Goal: Check status: Check status

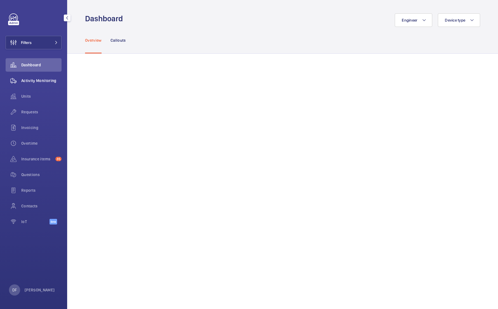
click at [45, 87] on div "Activity Monitoring" at bounding box center [34, 80] width 56 height 13
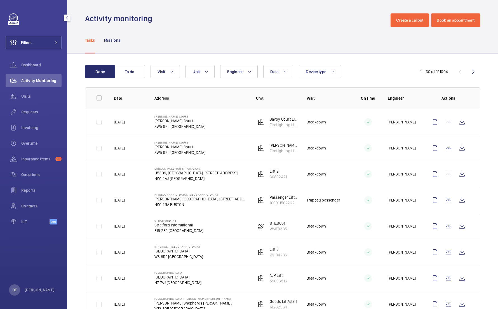
click at [38, 275] on div "Filters Dashboard Activity Monitoring Units Requests Invoicing Overtime Insuran…" at bounding box center [33, 154] width 67 height 309
click at [37, 288] on p "[PERSON_NAME]" at bounding box center [40, 290] width 30 height 6
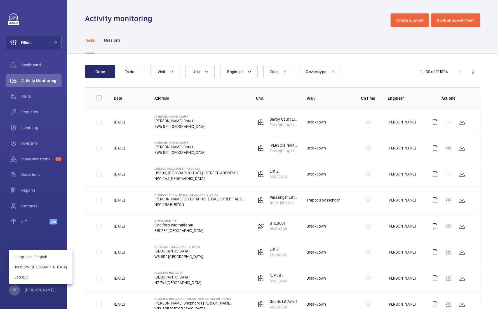
click at [50, 100] on div at bounding box center [249, 154] width 498 height 309
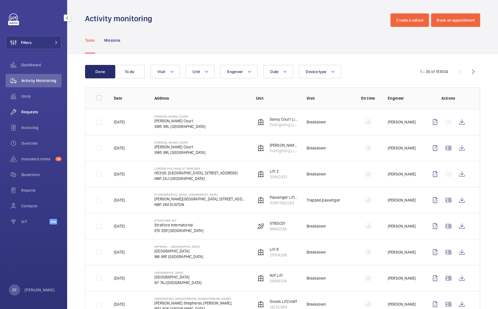
click at [44, 111] on span "Requests" at bounding box center [41, 112] width 40 height 6
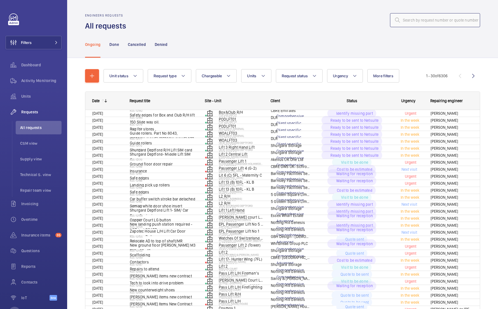
paste input "R25-10880"
click at [415, 22] on input "R25-10880" at bounding box center [435, 20] width 90 height 14
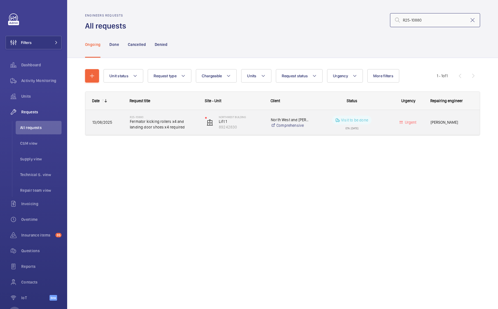
type input "R25-10880"
click at [189, 133] on div "R25-10880 Fermator kicking rollers x4 and landing door shoes x4 required" at bounding box center [160, 122] width 75 height 25
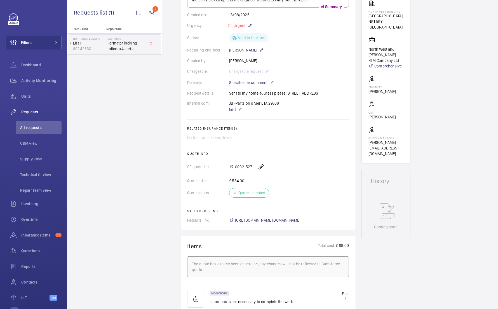
scroll to position [105, 0]
